Goal: Navigation & Orientation: Find specific page/section

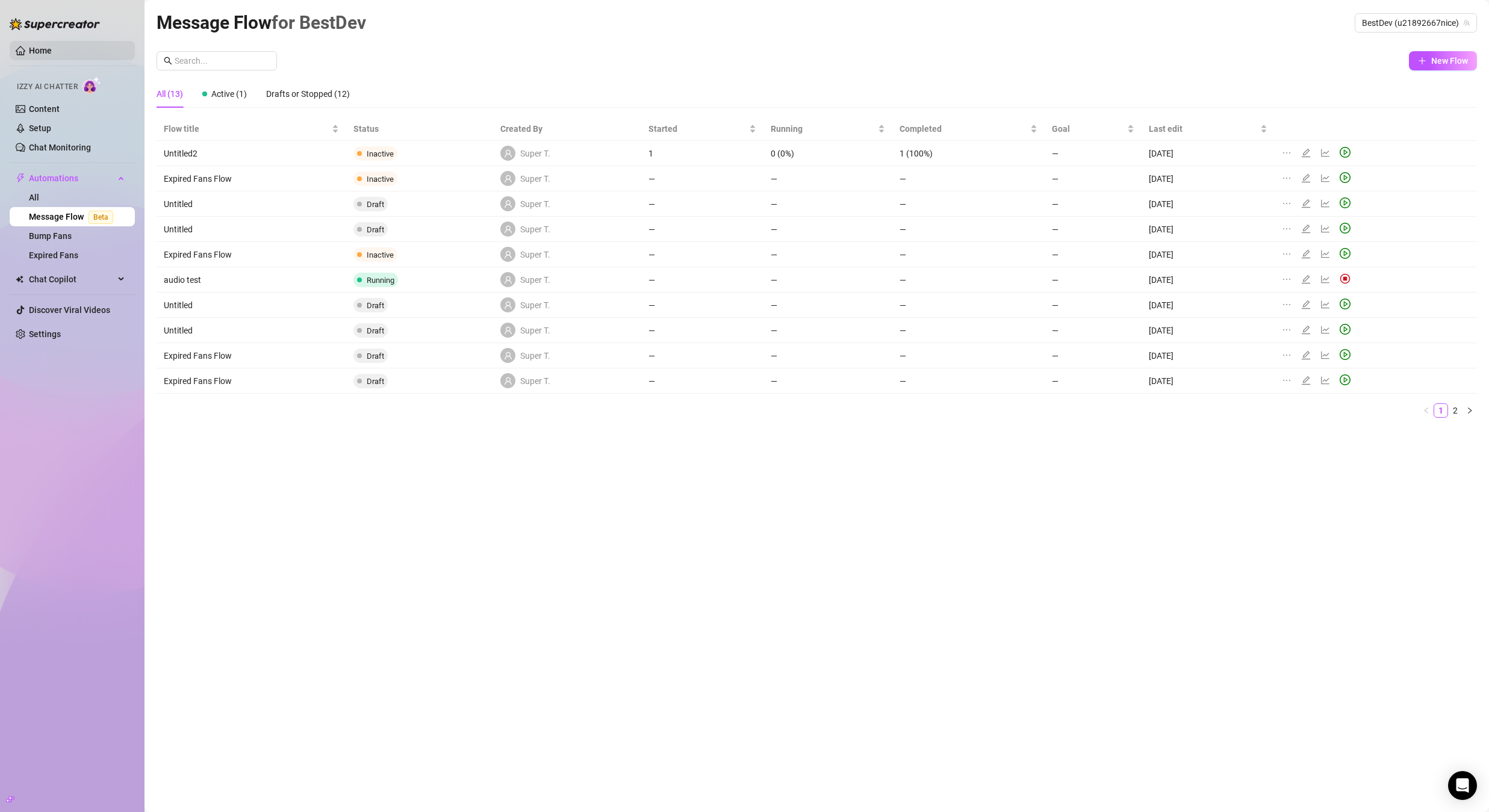
click at [52, 56] on link "Home" at bounding box center [40, 51] width 23 height 10
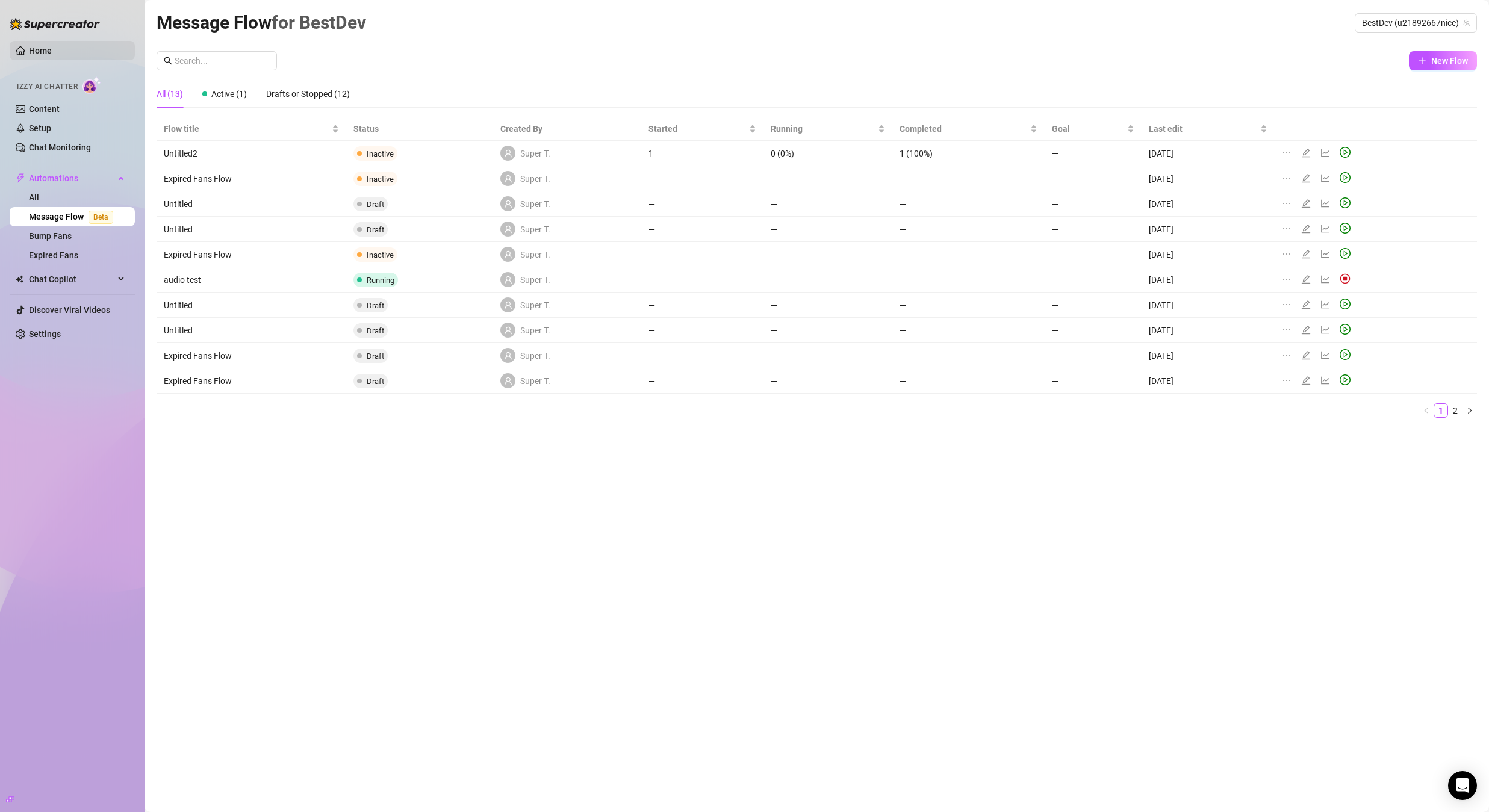
click at [52, 54] on link "Home" at bounding box center [40, 51] width 23 height 10
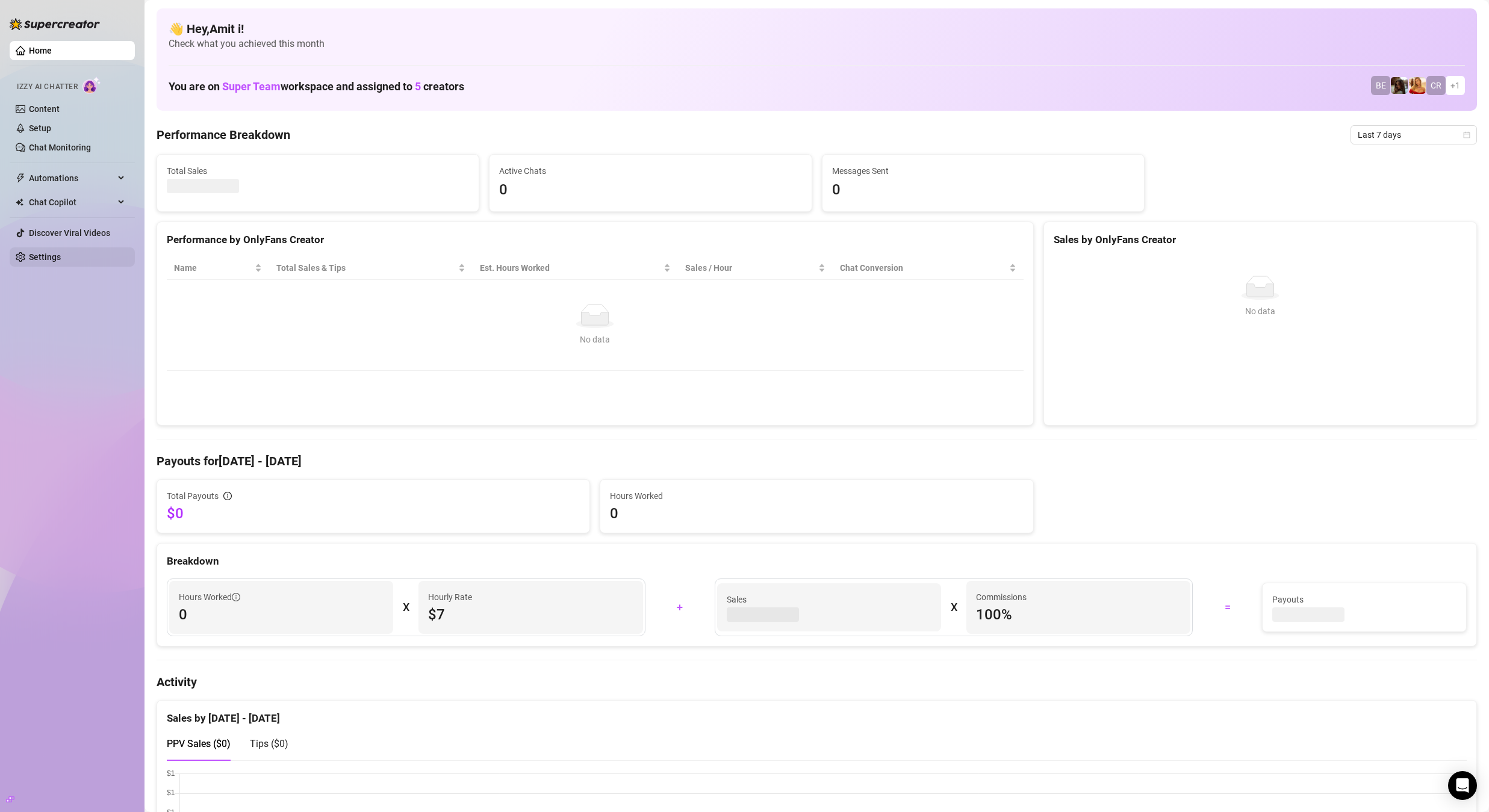
click at [56, 260] on link "Settings" at bounding box center [45, 257] width 32 height 10
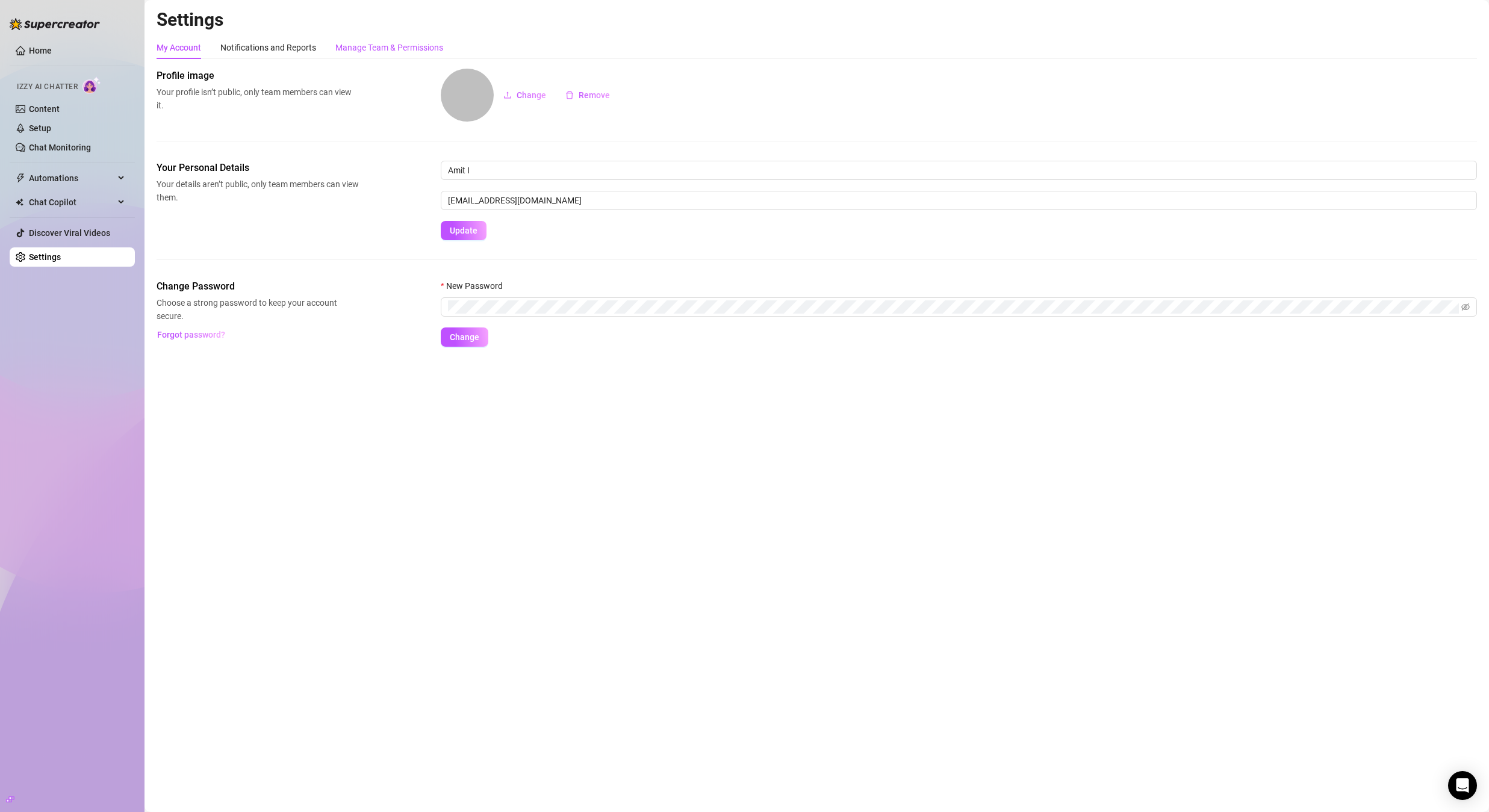
click at [365, 52] on div "Manage Team & Permissions" at bounding box center [389, 47] width 108 height 13
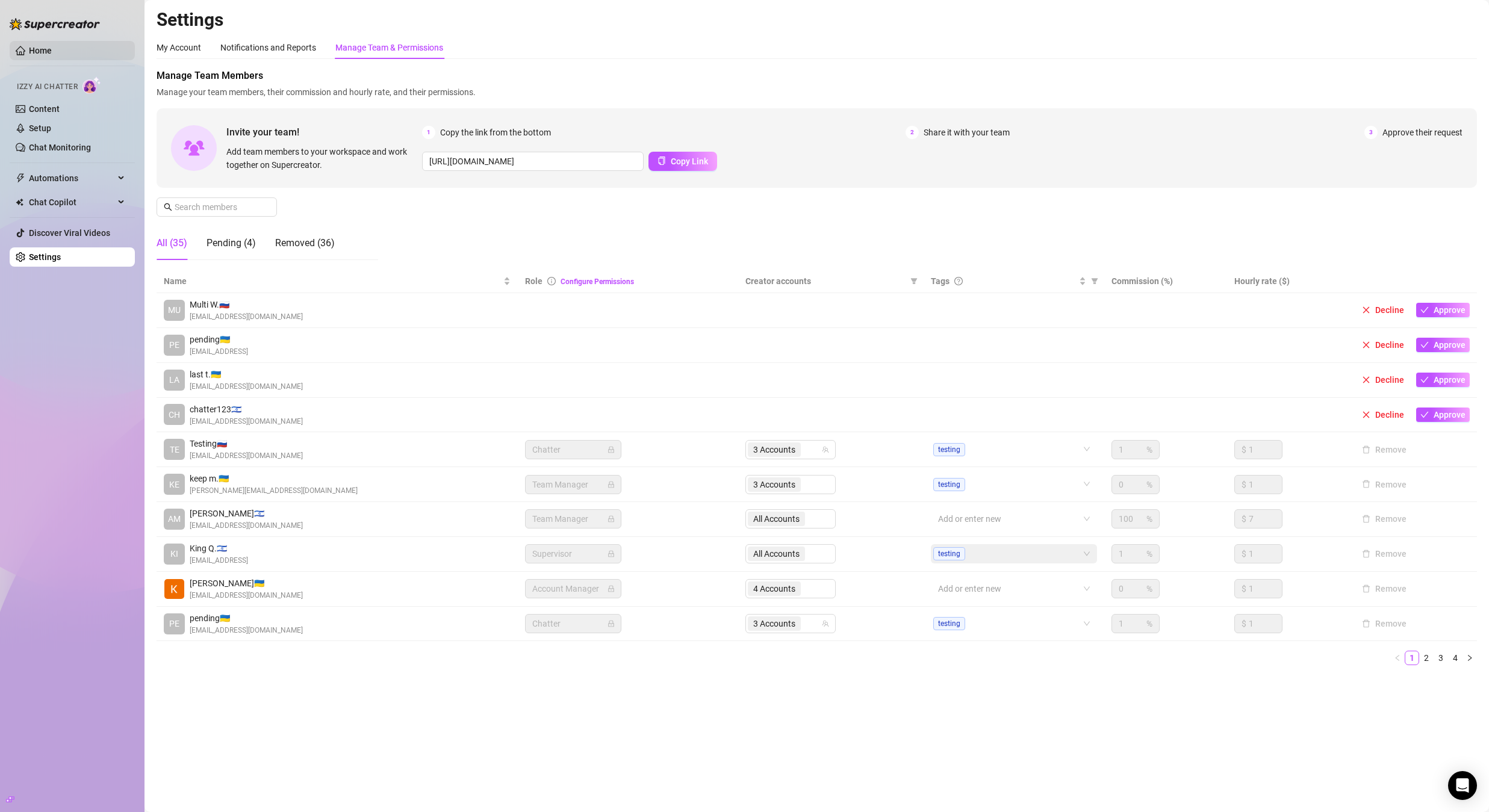
click at [52, 47] on link "Home" at bounding box center [40, 51] width 23 height 10
